Goal: Task Accomplishment & Management: Use online tool/utility

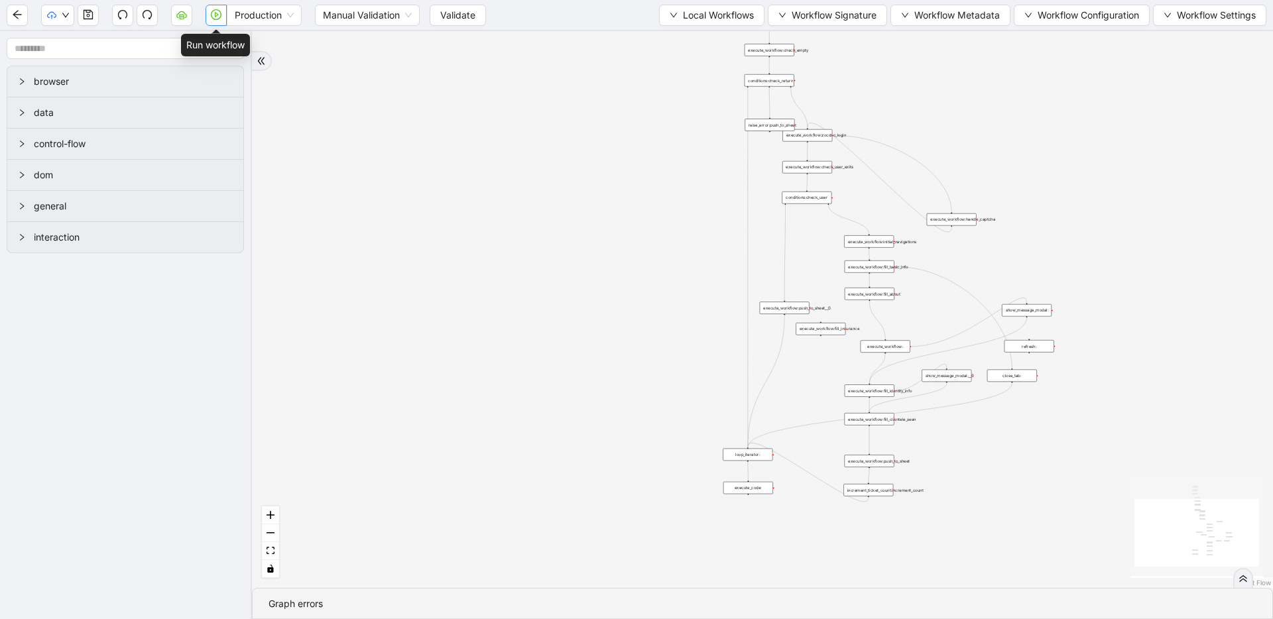
click at [221, 16] on button "button" at bounding box center [216, 15] width 21 height 21
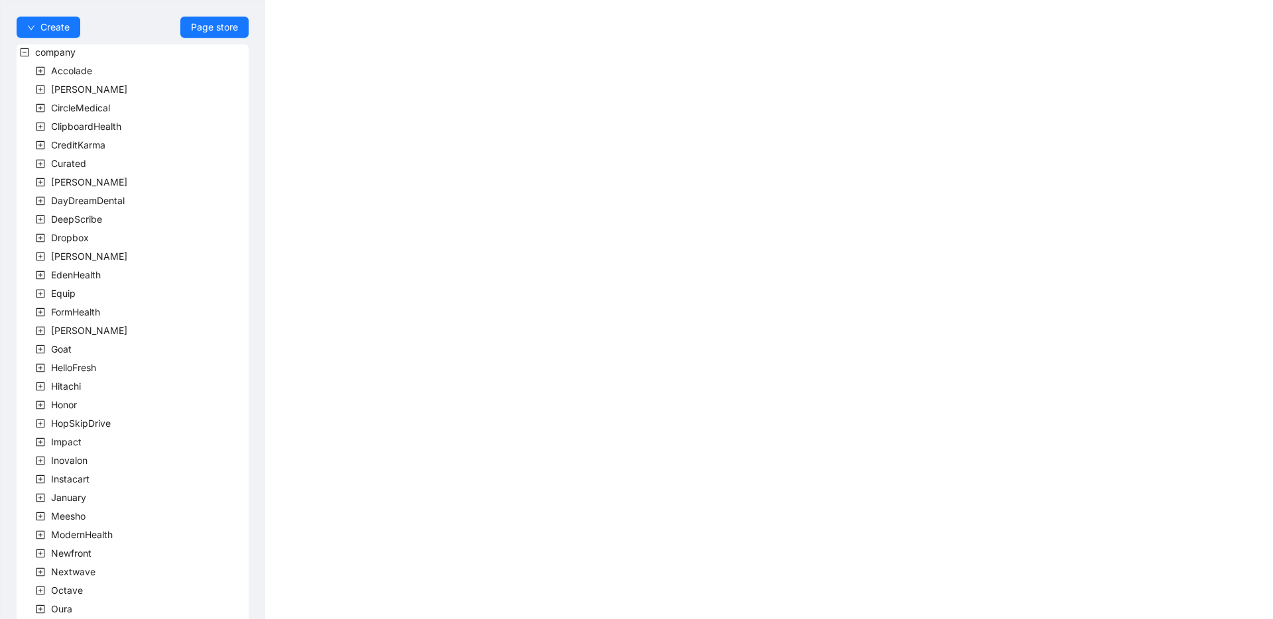
scroll to position [240, 0]
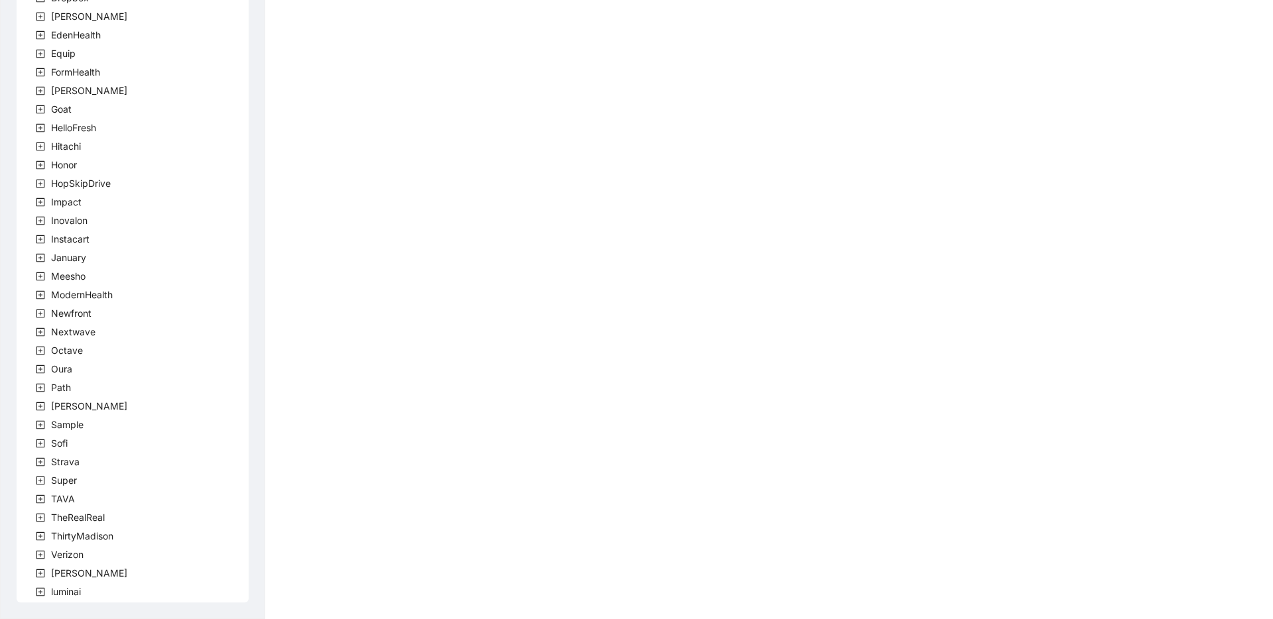
click at [37, 501] on icon "plus-square" at bounding box center [40, 499] width 9 height 9
click at [75, 517] on span "team" at bounding box center [78, 517] width 22 height 11
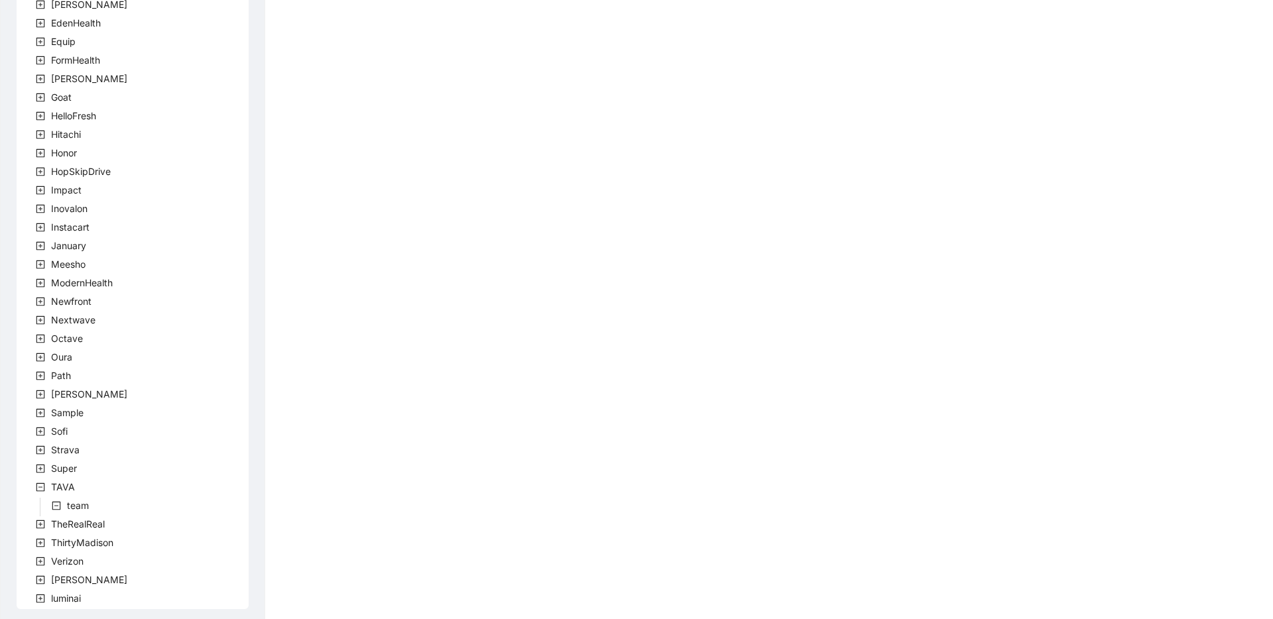
scroll to position [259, 0]
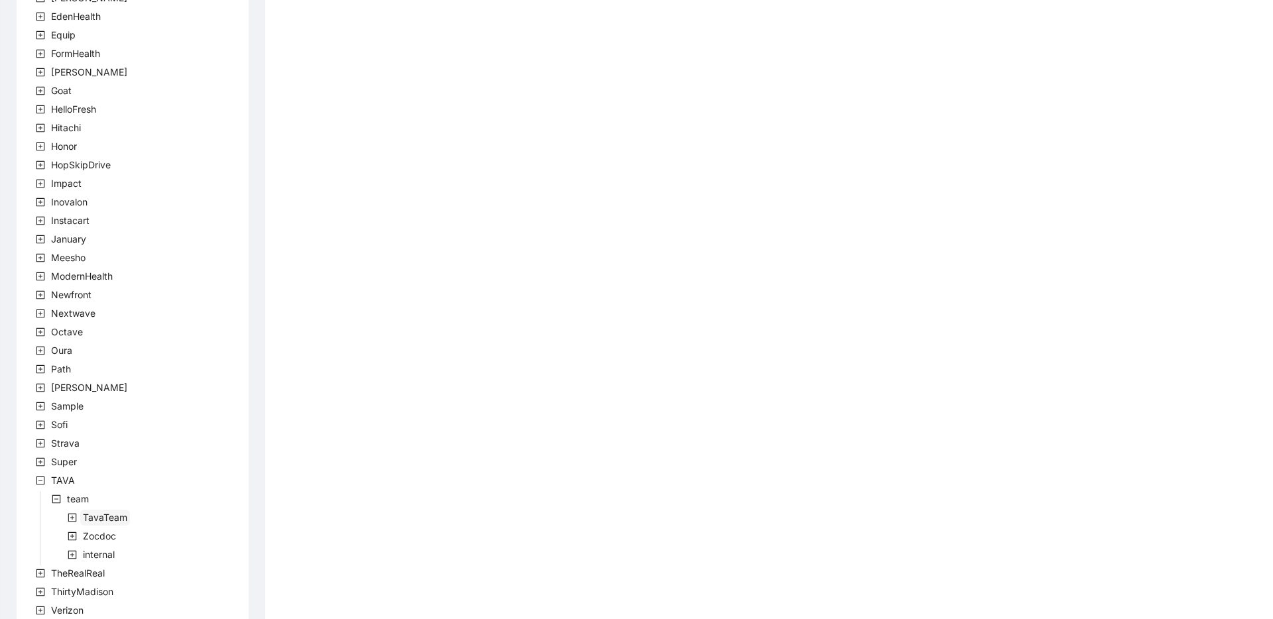
click at [92, 517] on span "TavaTeam" at bounding box center [105, 517] width 44 height 11
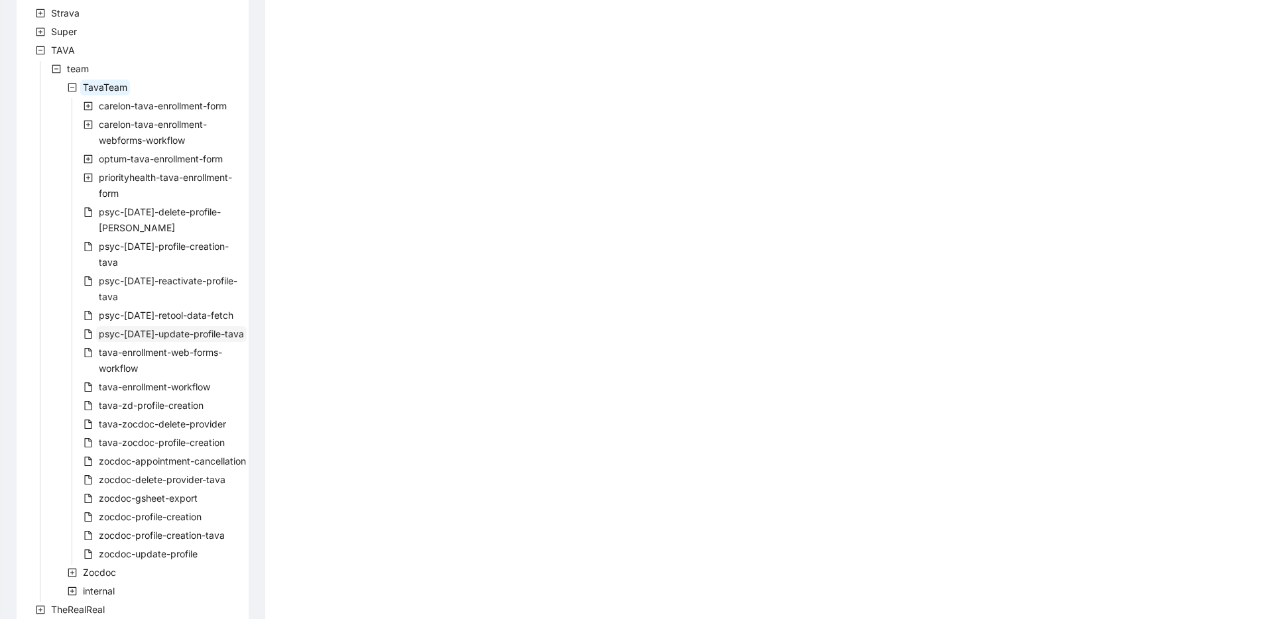
scroll to position [704, 0]
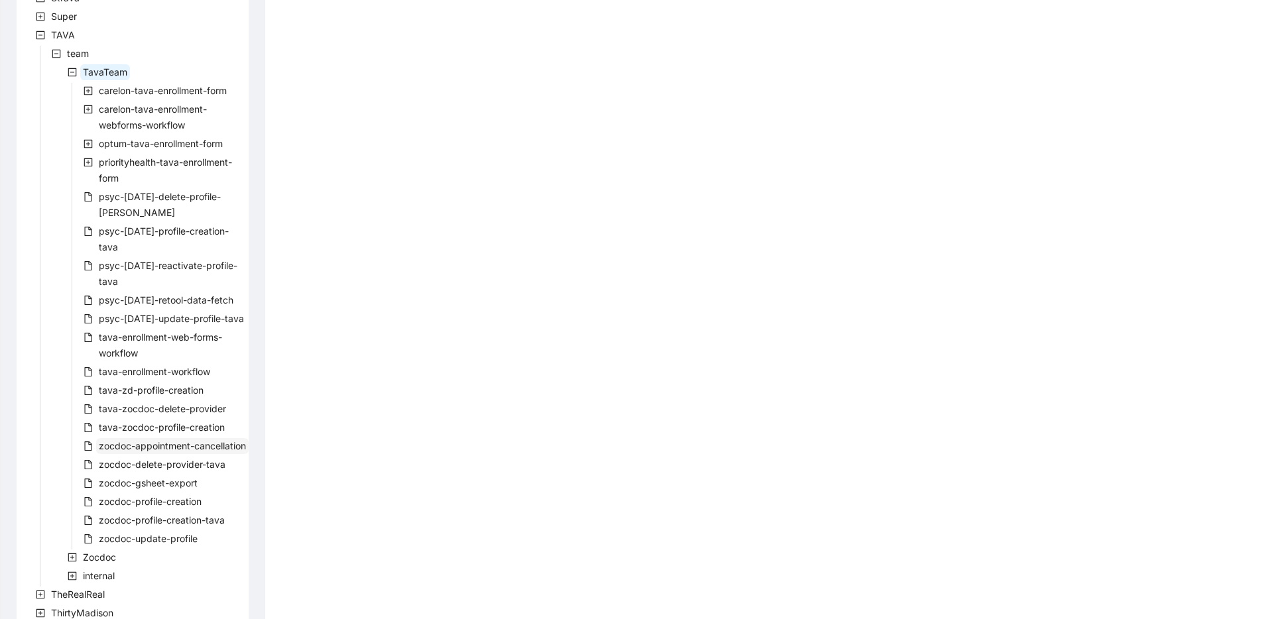
click at [144, 438] on span "zocdoc-appointment-cancellation" at bounding box center [172, 446] width 153 height 16
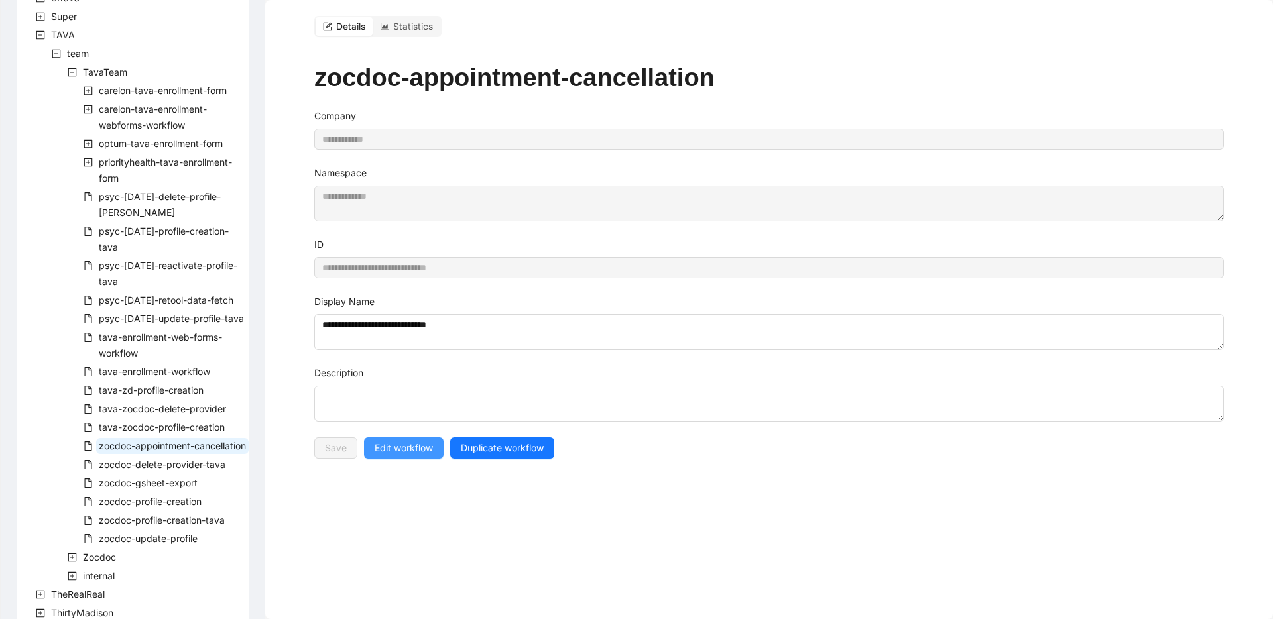
click at [423, 441] on span "Edit workflow" at bounding box center [404, 448] width 58 height 15
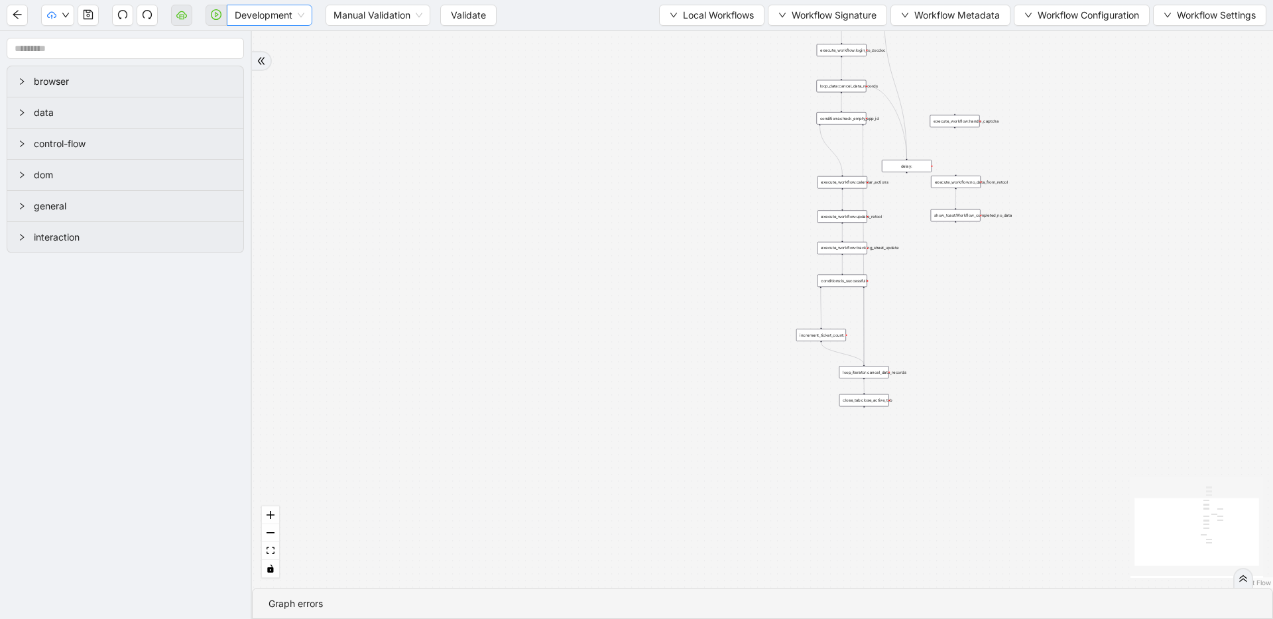
click at [279, 17] on span "Development" at bounding box center [270, 15] width 70 height 20
click at [277, 58] on div "Production" at bounding box center [269, 63] width 64 height 15
click at [456, 19] on span "Validate" at bounding box center [457, 15] width 35 height 15
click at [214, 18] on icon "play-circle" at bounding box center [216, 14] width 11 height 11
click at [218, 20] on button "button" at bounding box center [216, 15] width 21 height 21
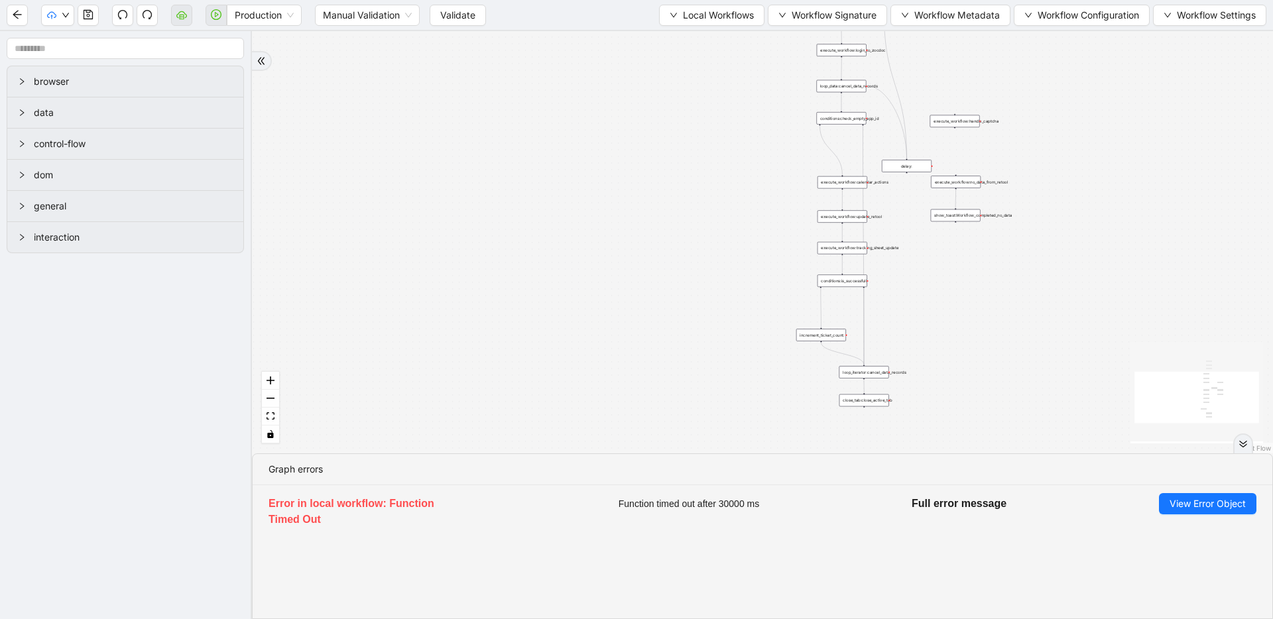
click at [469, 27] on div "Production Manual Validation Validate Local Workflows Workflow Signature Workfl…" at bounding box center [636, 15] width 1273 height 30
click at [470, 20] on span "Validate" at bounding box center [457, 15] width 35 height 15
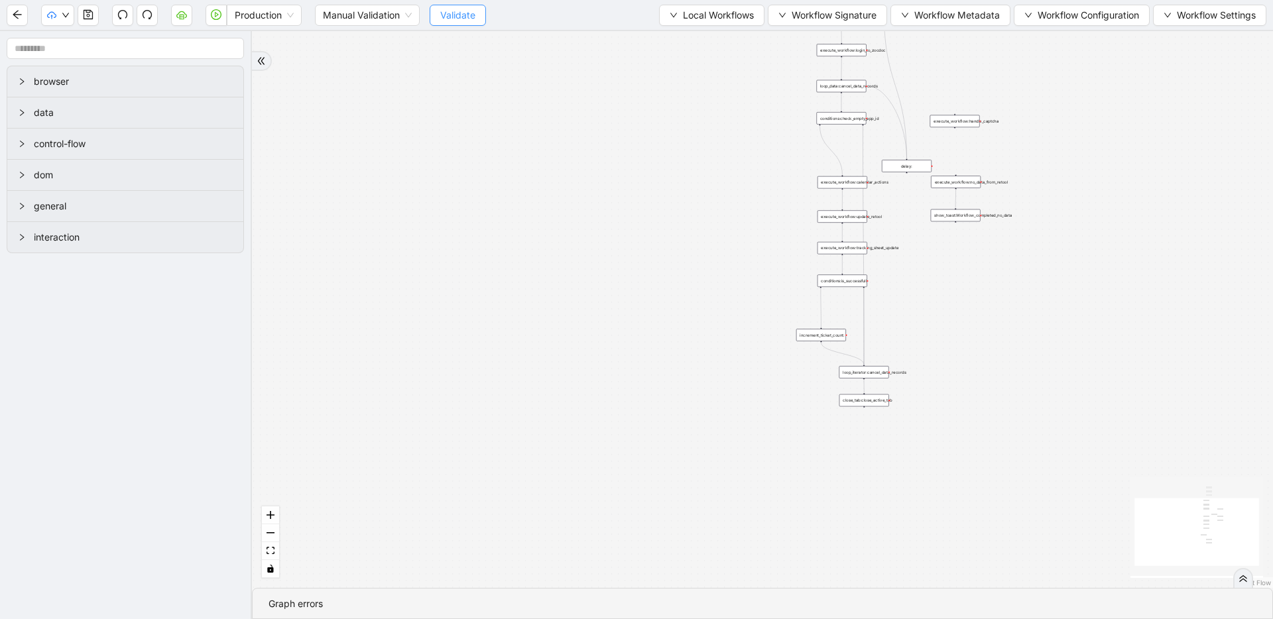
click at [468, 17] on span "Validate" at bounding box center [457, 15] width 35 height 15
click at [218, 13] on icon "play-circle" at bounding box center [216, 14] width 11 height 11
